Goal: Information Seeking & Learning: Learn about a topic

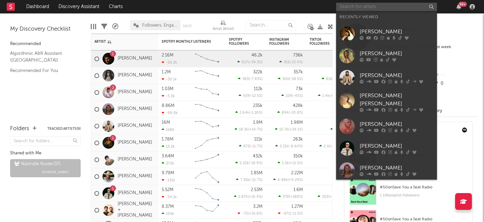
click at [393, 7] on input "text" at bounding box center [386, 7] width 101 height 8
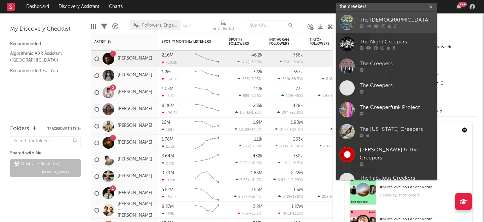
type input "the creekers"
click at [374, 24] on div "The [DEMOGRAPHIC_DATA]" at bounding box center [396, 20] width 74 height 8
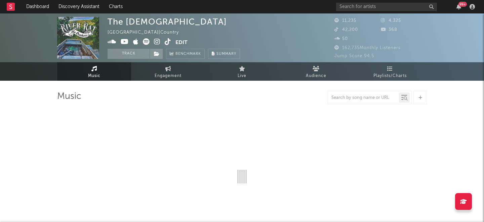
select select "6m"
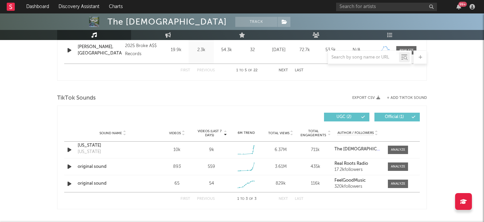
scroll to position [452, 0]
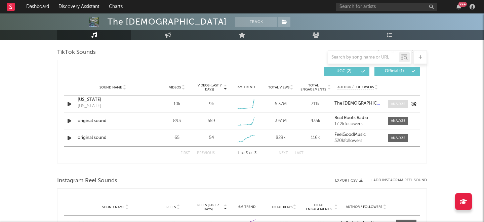
click at [395, 102] on div at bounding box center [398, 103] width 14 height 5
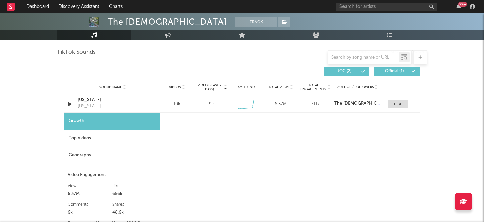
select select "1w"
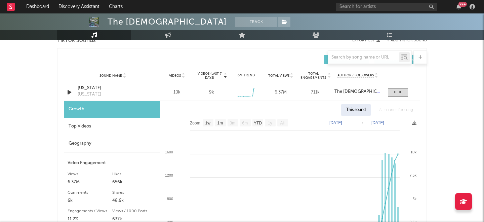
scroll to position [465, 0]
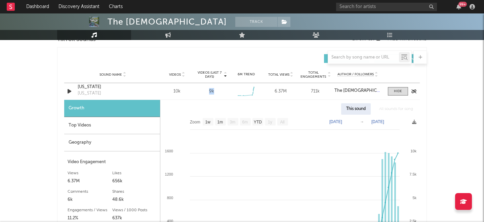
drag, startPoint x: 208, startPoint y: 91, endPoint x: 217, endPoint y: 91, distance: 8.7
click at [217, 91] on div "9k" at bounding box center [211, 91] width 31 height 7
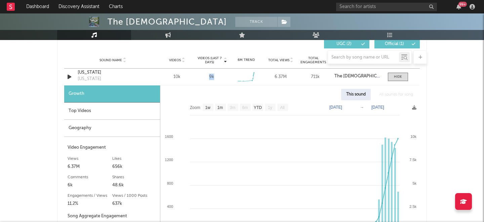
scroll to position [471, 0]
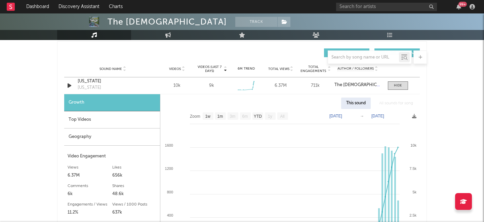
click at [179, 101] on div "This sound All sounds for song" at bounding box center [289, 102] width 259 height 11
click at [116, 120] on div "Top Videos" at bounding box center [112, 119] width 96 height 17
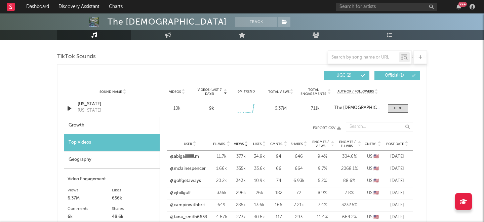
scroll to position [451, 0]
